Goal: Task Accomplishment & Management: Manage account settings

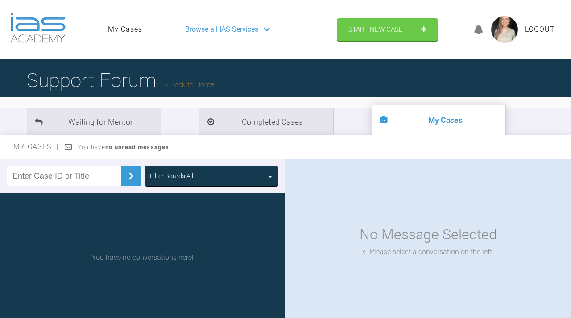
click at [38, 37] on img at bounding box center [37, 27] width 55 height 30
